Goal: Task Accomplishment & Management: Manage account settings

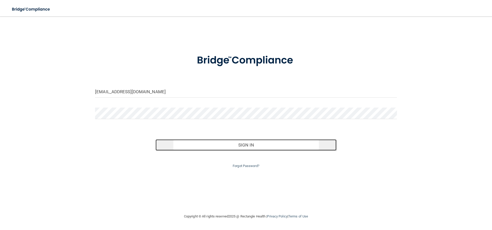
click at [243, 148] on button "Sign In" at bounding box center [245, 144] width 181 height 11
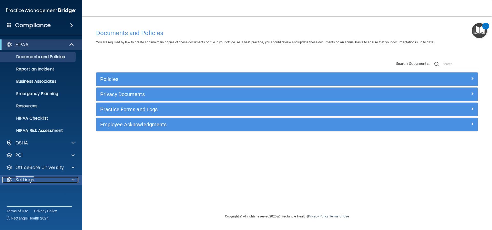
click at [39, 178] on div "Settings" at bounding box center [34, 180] width 64 height 6
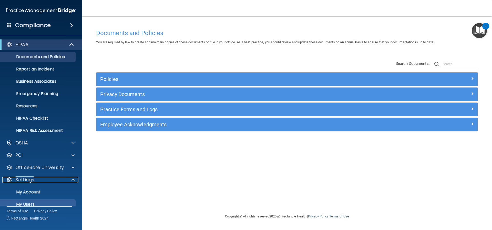
scroll to position [32, 0]
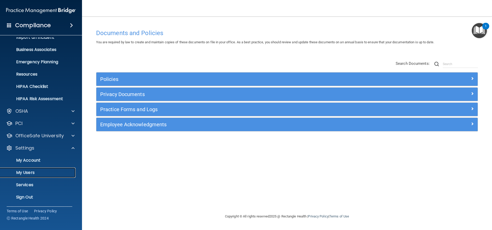
click at [29, 170] on p "My Users" at bounding box center [38, 172] width 70 height 5
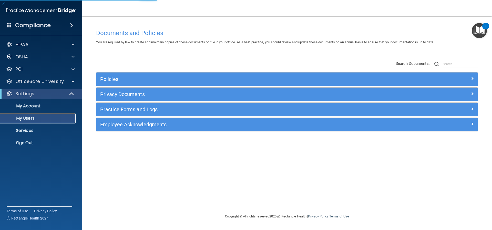
select select "20"
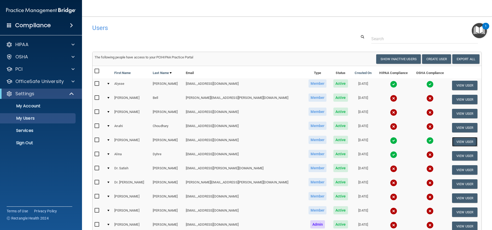
click at [452, 141] on button "View User" at bounding box center [464, 141] width 25 height 9
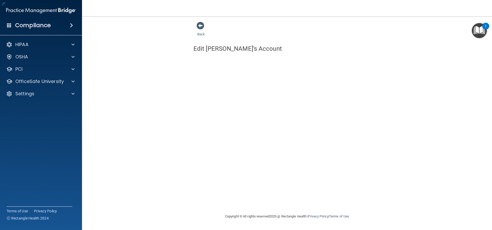
select select "practice_member"
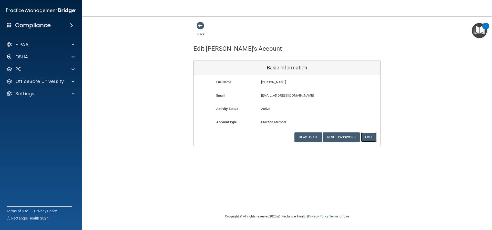
click at [366, 134] on button "Edit" at bounding box center [369, 136] width 16 height 9
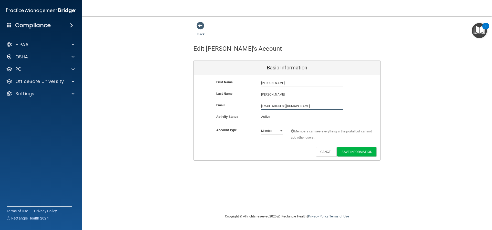
drag, startPoint x: 304, startPoint y: 104, endPoint x: 250, endPoint y: 107, distance: 53.6
click at [250, 107] on div "Email [EMAIL_ADDRESS][DOMAIN_NAME] [EMAIL_ADDRESS][DOMAIN_NAME]" at bounding box center [287, 106] width 186 height 8
type input "[PERSON_NAME][EMAIL_ADDRESS][PERSON_NAME][DOMAIN_NAME]"
click at [352, 151] on button "Save Information" at bounding box center [356, 152] width 39 height 9
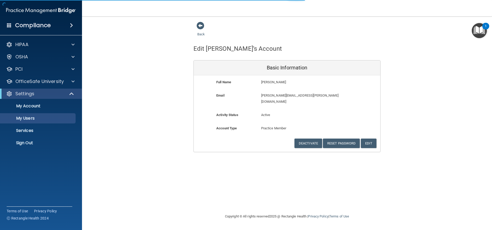
select select "20"
